Goal: Navigation & Orientation: Understand site structure

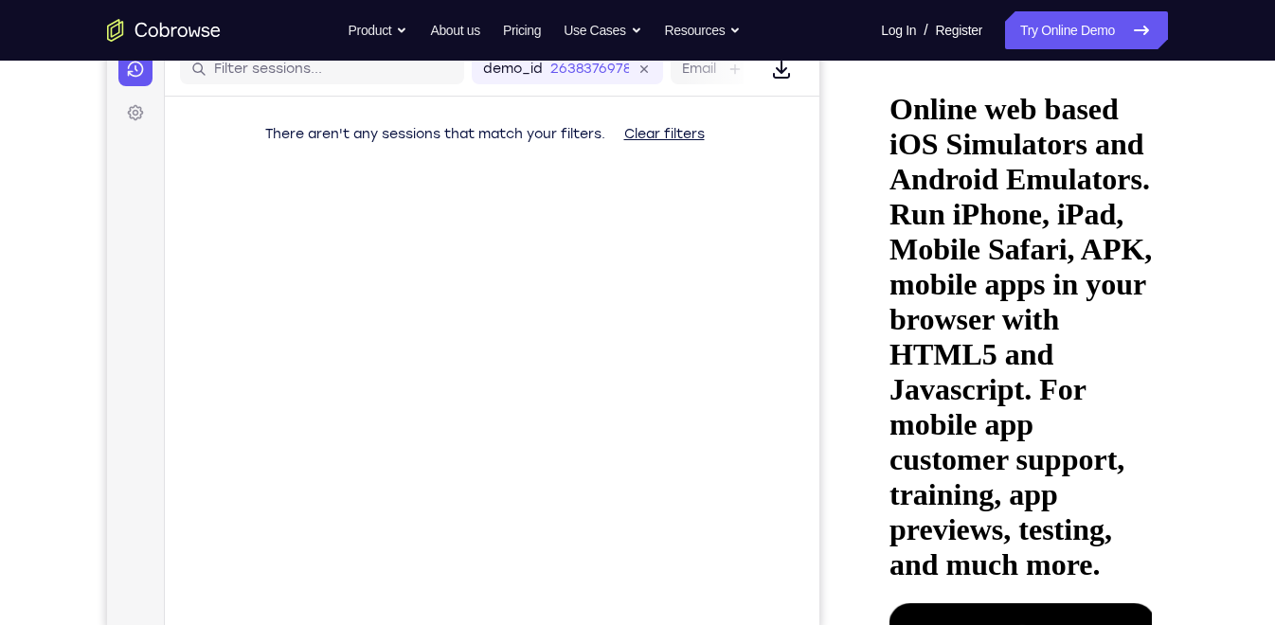
scroll to position [254, 0]
